Goal: Navigation & Orientation: Find specific page/section

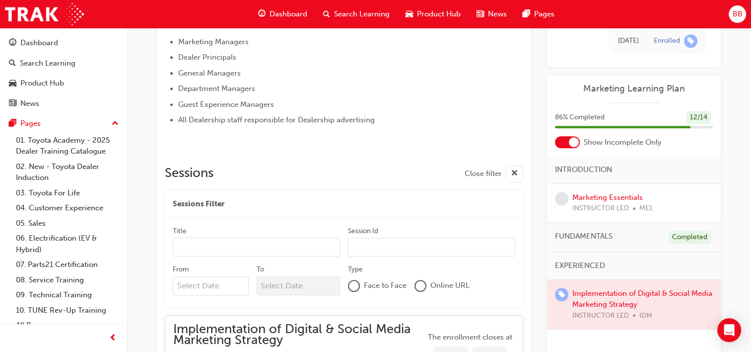
scroll to position [377, 0]
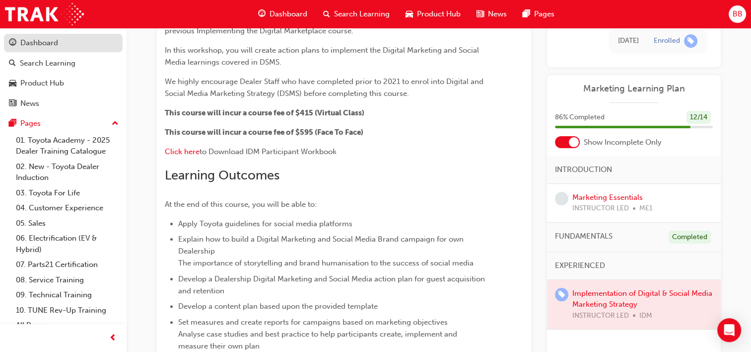
click at [78, 49] on div "Dashboard" at bounding box center [63, 43] width 109 height 12
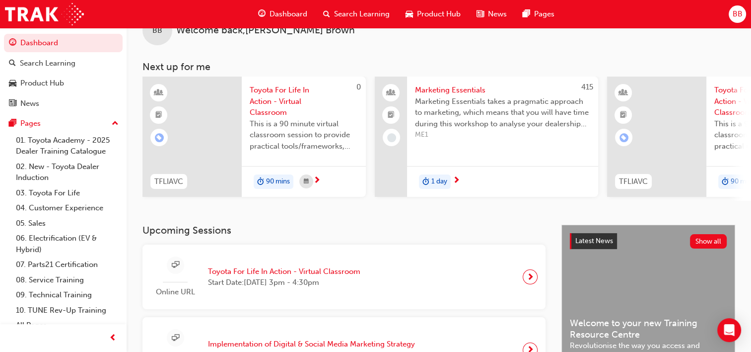
scroll to position [178, 0]
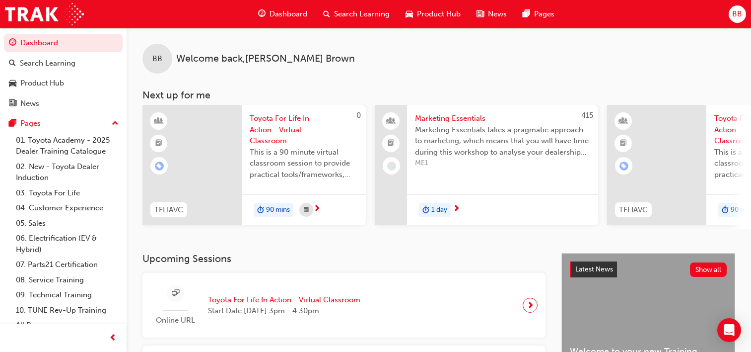
scroll to position [178, 0]
